Goal: Information Seeking & Learning: Find specific fact

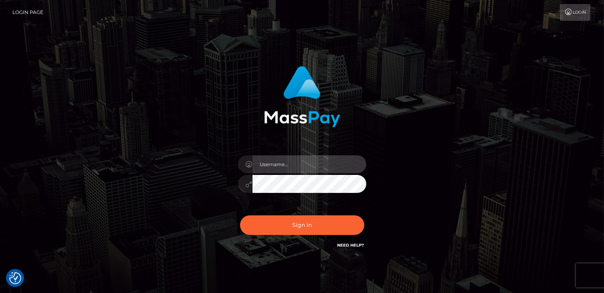
type input "catalinad"
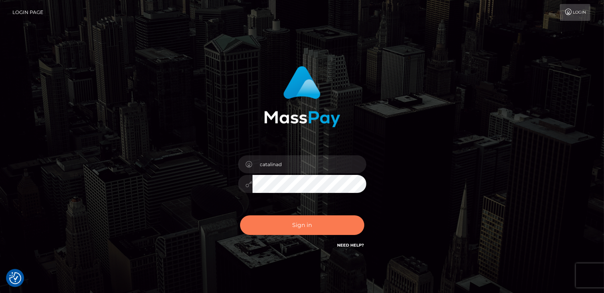
drag, startPoint x: 0, startPoint y: 0, endPoint x: 309, endPoint y: 224, distance: 381.4
click at [309, 224] on button "Sign in" at bounding box center [302, 226] width 124 height 20
type input "catalinad"
click at [309, 226] on button "Sign in" at bounding box center [302, 226] width 124 height 20
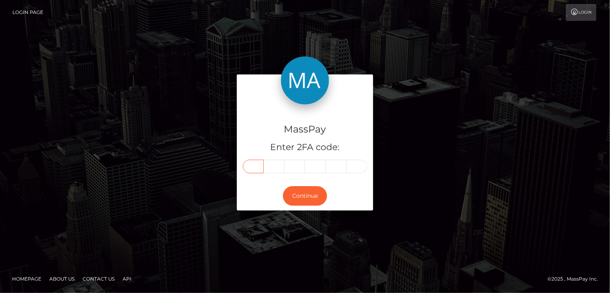
click at [258, 165] on input "text" at bounding box center [253, 167] width 21 height 14
type input "7"
type input "9"
type input "8"
type input "2"
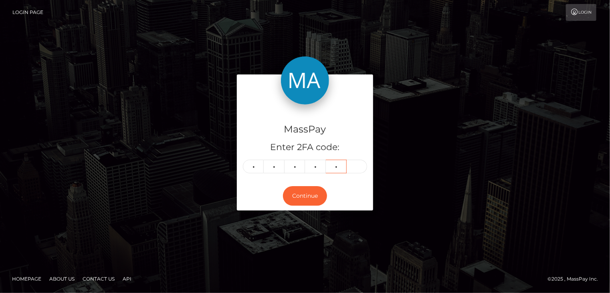
type input "7"
type input "6"
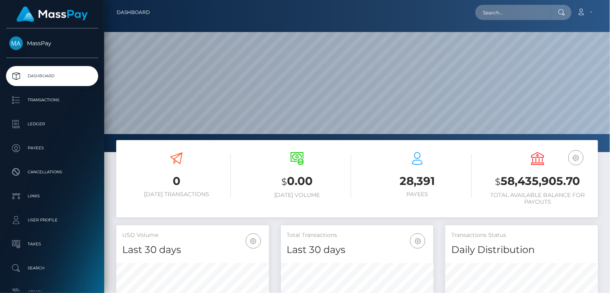
scroll to position [142, 152]
paste input "NDJY4H324MRyxwekC79NFls7ZGH3"
type input "NDJY4H324MRyxwekC79NFls7ZGH3"
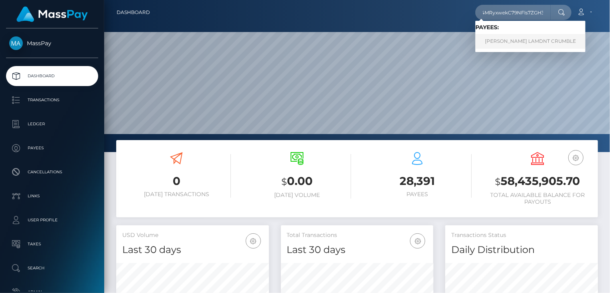
scroll to position [0, 0]
click at [501, 44] on link "MIKIE COREY LAMDNT CRUMBLE" at bounding box center [530, 41] width 110 height 15
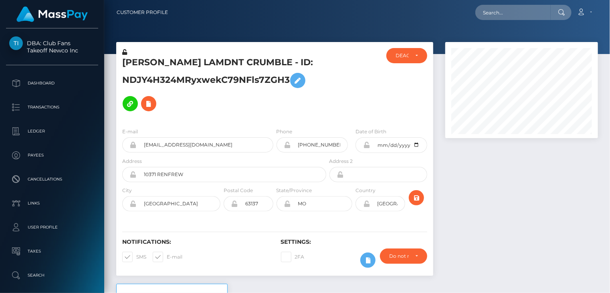
scroll to position [96, 152]
click at [146, 107] on icon at bounding box center [149, 104] width 10 height 10
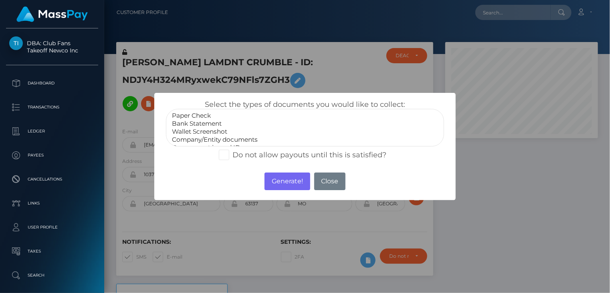
scroll to position [16, 0]
select select "Government issued ID"
click at [202, 130] on option "Government issued ID" at bounding box center [305, 132] width 268 height 8
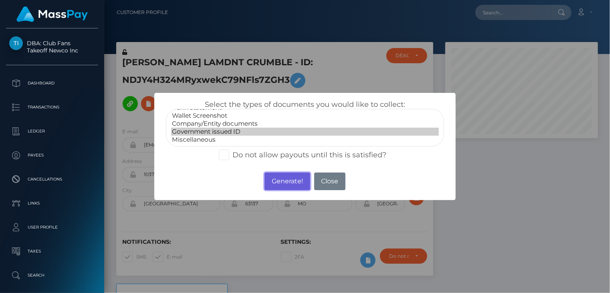
click at [274, 177] on button "Generate!" at bounding box center [287, 182] width 45 height 18
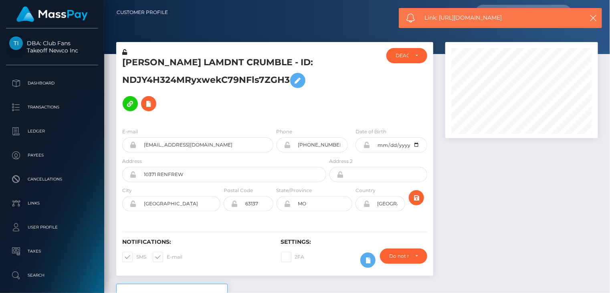
click at [479, 20] on span "Link: https://l.maspay.io/kkzFM" at bounding box center [500, 18] width 151 height 8
copy span "Link: https://l.maspay.io/kkzFM"
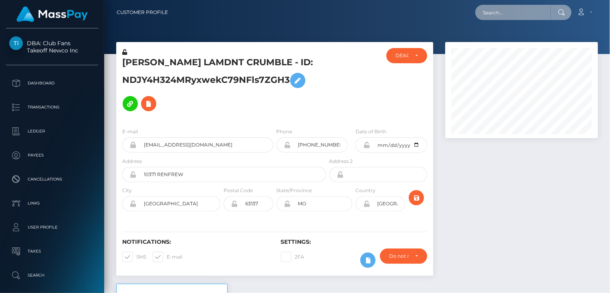
paste input "df6160e1-9187-11f0-bd85-0694aced620b"
type input "df6160e1-9187-11f0-bd85-0694aced620b"
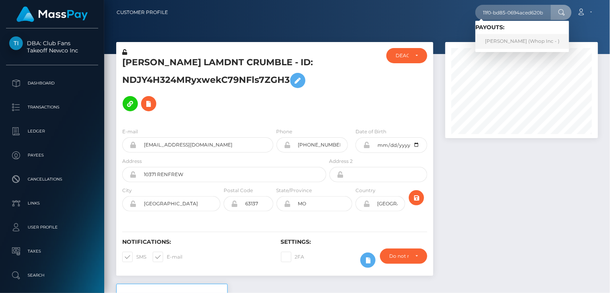
scroll to position [0, 0]
click at [518, 44] on link "MIHAILO CUKANOVIC (Whop Inc - )" at bounding box center [522, 41] width 94 height 15
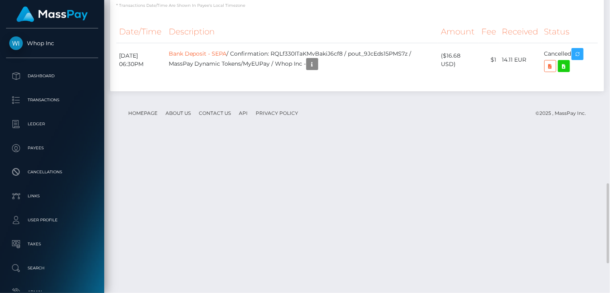
scroll to position [775, 0]
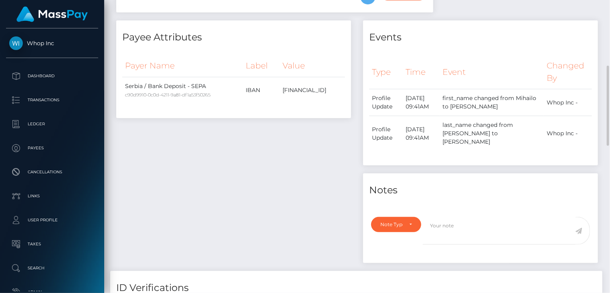
scroll to position [0, 0]
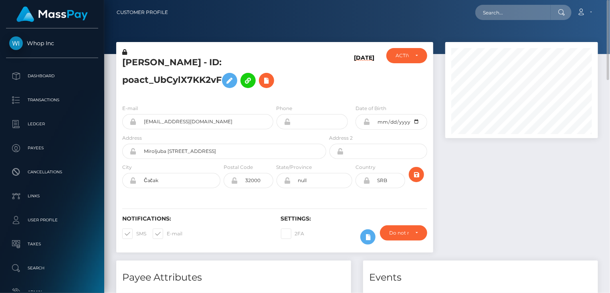
click at [192, 77] on h5 "MIHAILO CUKANOVIC - ID: poact_UbCylX7KK2vF" at bounding box center [222, 75] width 200 height 36
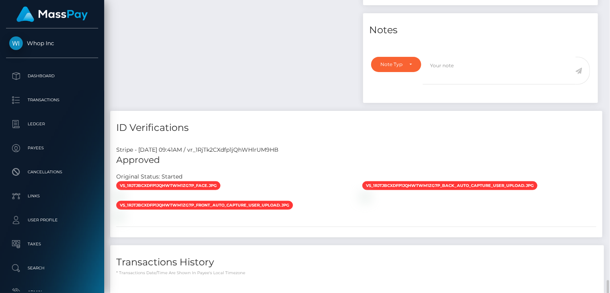
scroll to position [775, 0]
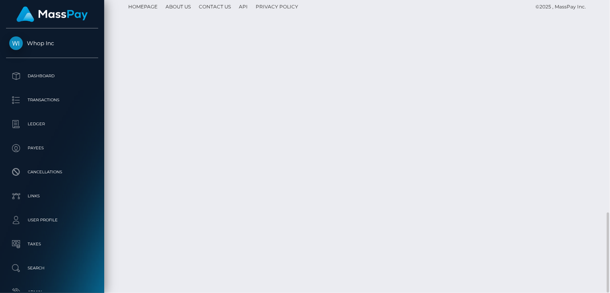
copy td "RQLf330ITaKMvBakiJ6cf8"
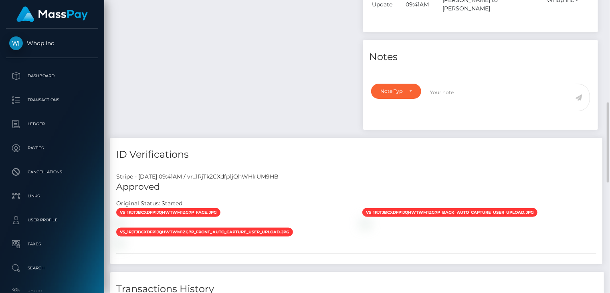
scroll to position [0, 0]
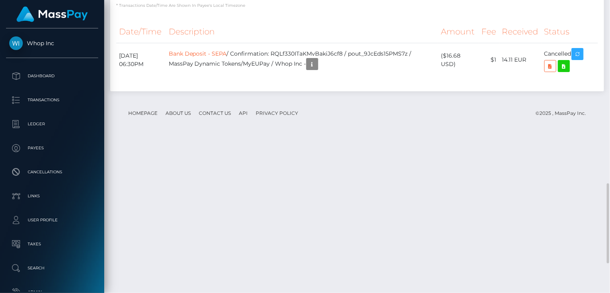
scroll to position [775, 0]
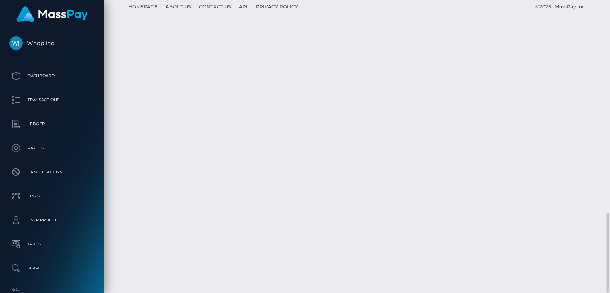
drag, startPoint x: 291, startPoint y: 208, endPoint x: 427, endPoint y: 201, distance: 136.5
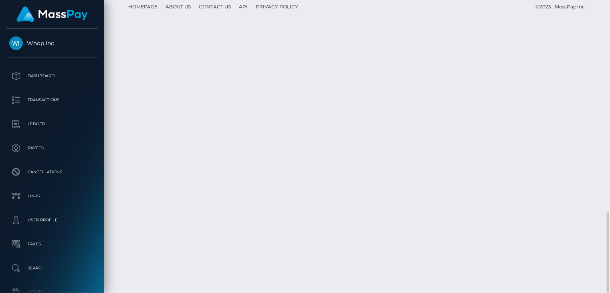
copy td "RQLf330ITaKMvBakiJ6cf8 / pout_9JcEds15PMS7z"
